Goal: Navigation & Orientation: Understand site structure

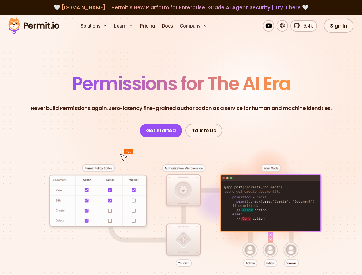
click at [94, 26] on button "Solutions" at bounding box center [93, 25] width 31 height 11
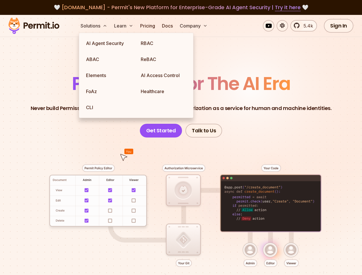
click at [124, 26] on button "Learn" at bounding box center [124, 25] width 24 height 11
click at [194, 26] on button "Company" at bounding box center [193, 25] width 32 height 11
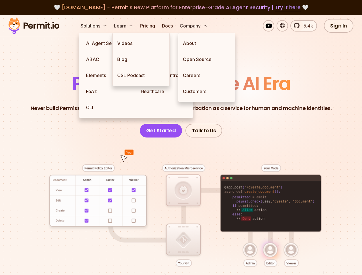
click at [181, 197] on div at bounding box center [181, 225] width 335 height 175
